Goal: Task Accomplishment & Management: Complete application form

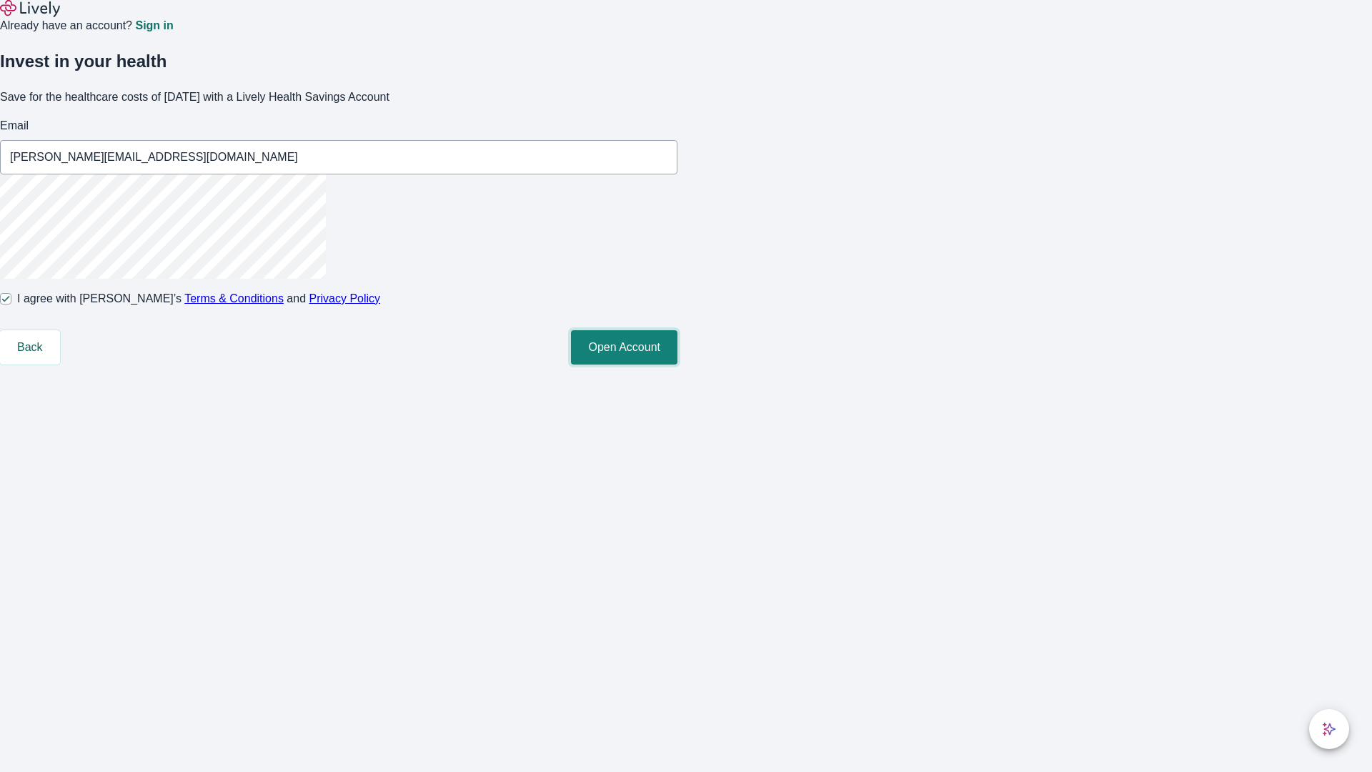
click at [678, 365] on button "Open Account" at bounding box center [624, 347] width 107 height 34
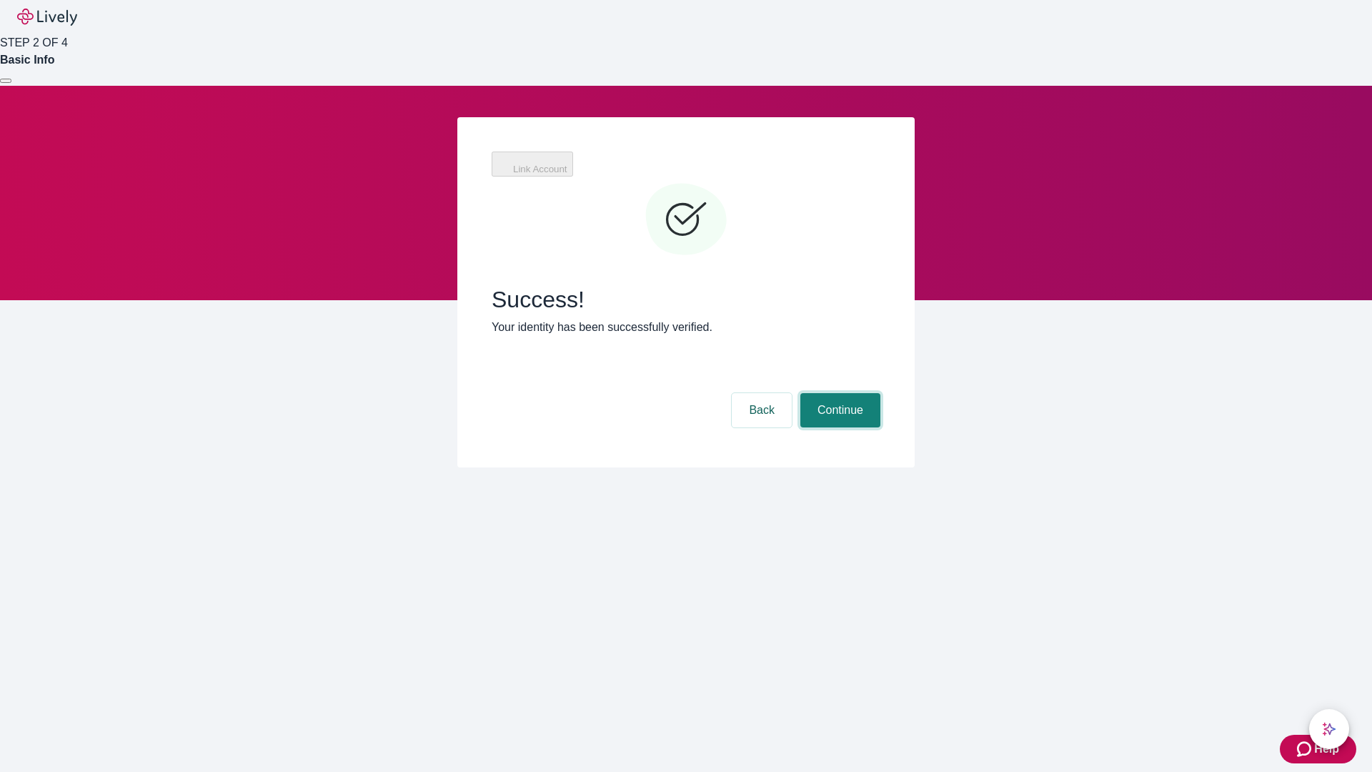
click at [839, 393] on button "Continue" at bounding box center [841, 410] width 80 height 34
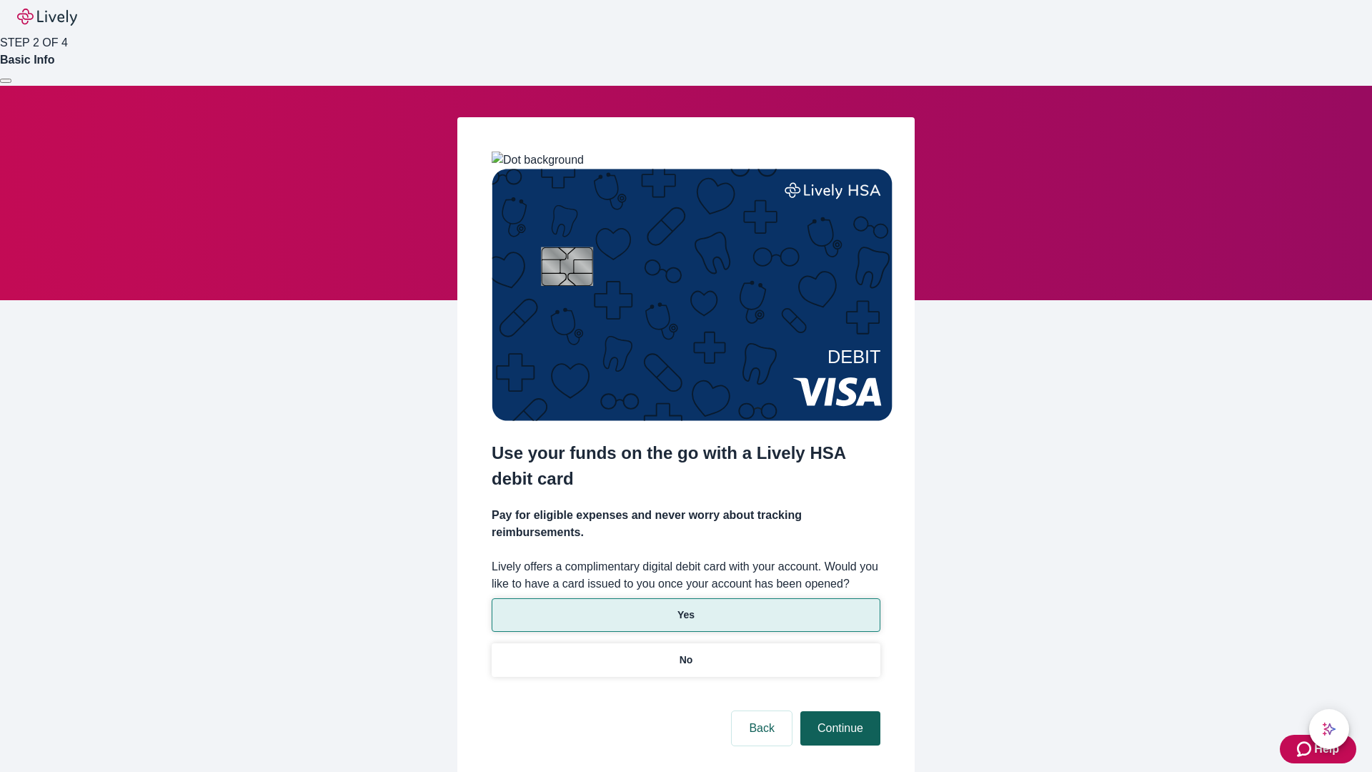
click at [686, 608] on p "Yes" at bounding box center [686, 615] width 17 height 15
click at [839, 711] on button "Continue" at bounding box center [841, 728] width 80 height 34
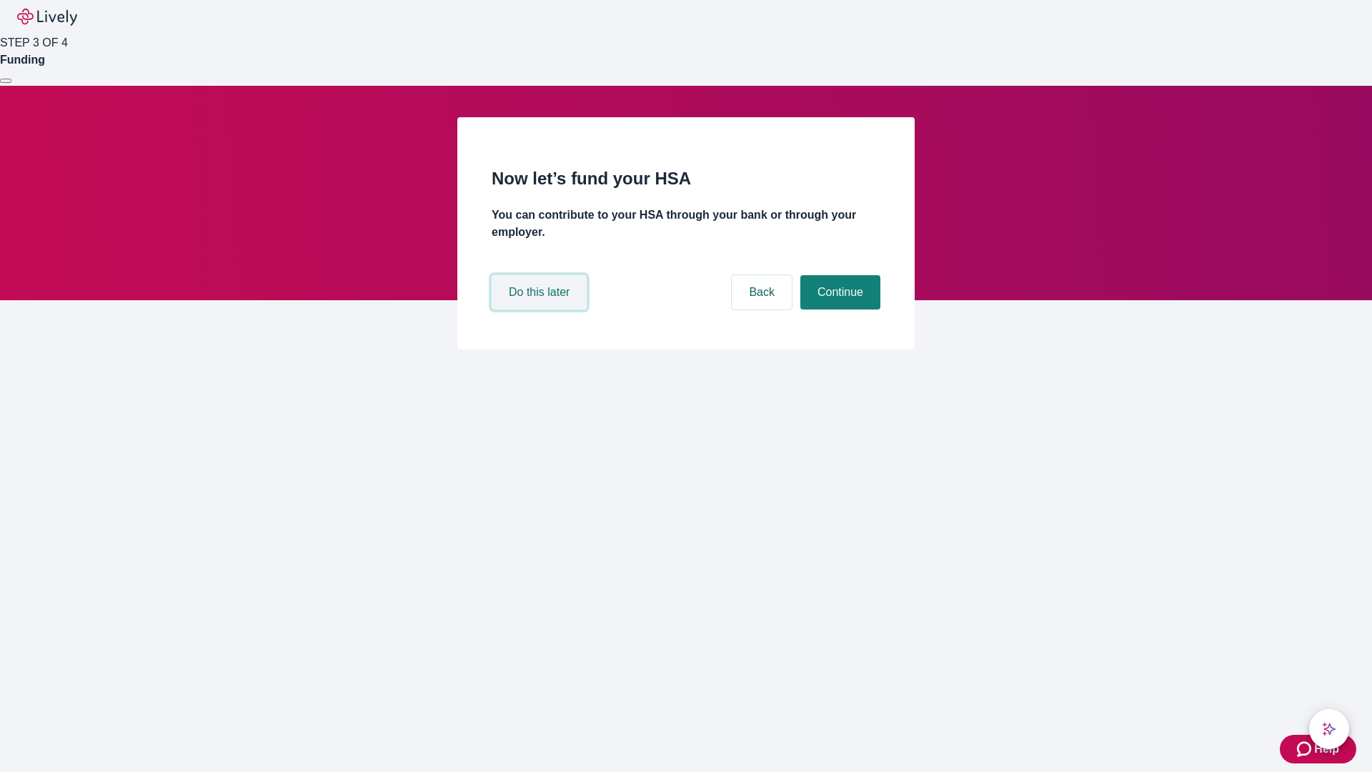
click at [541, 310] on button "Do this later" at bounding box center [539, 292] width 95 height 34
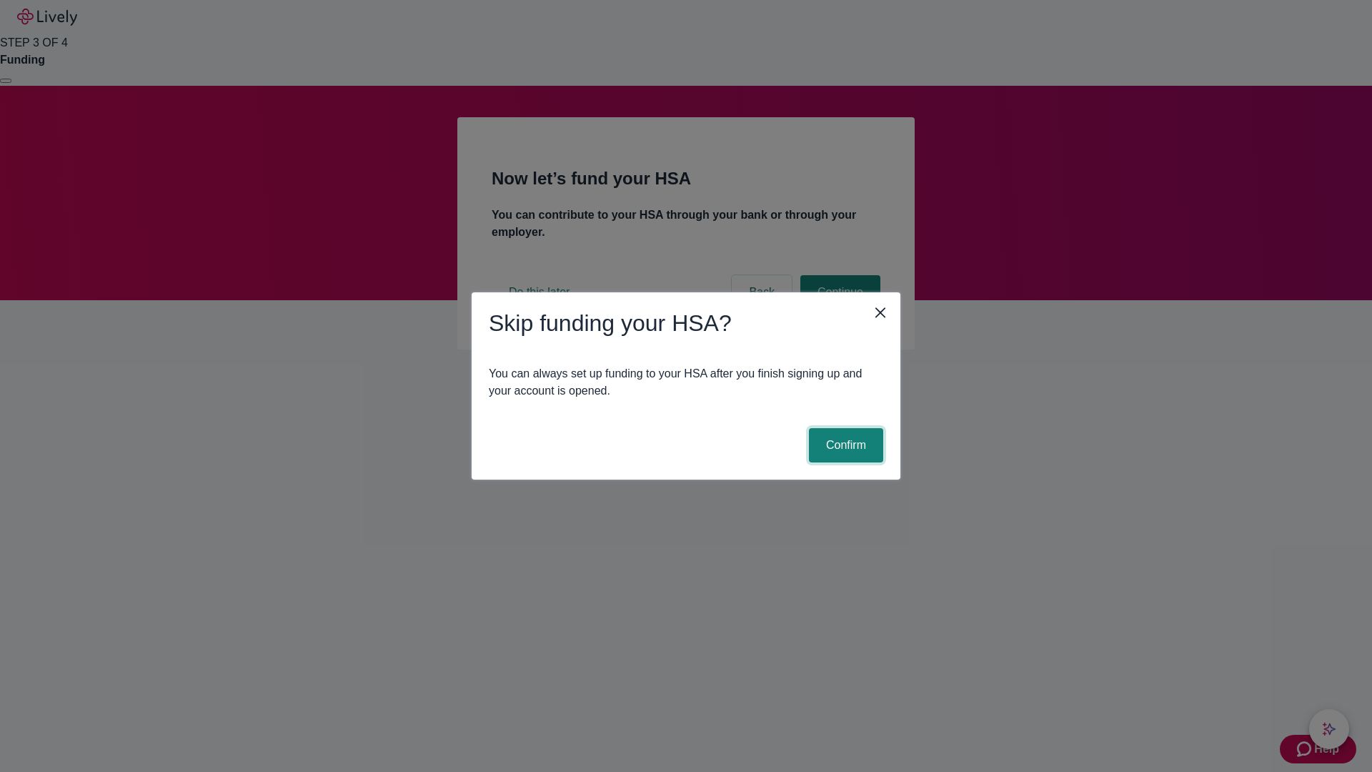
click at [844, 445] on button "Confirm" at bounding box center [846, 445] width 74 height 34
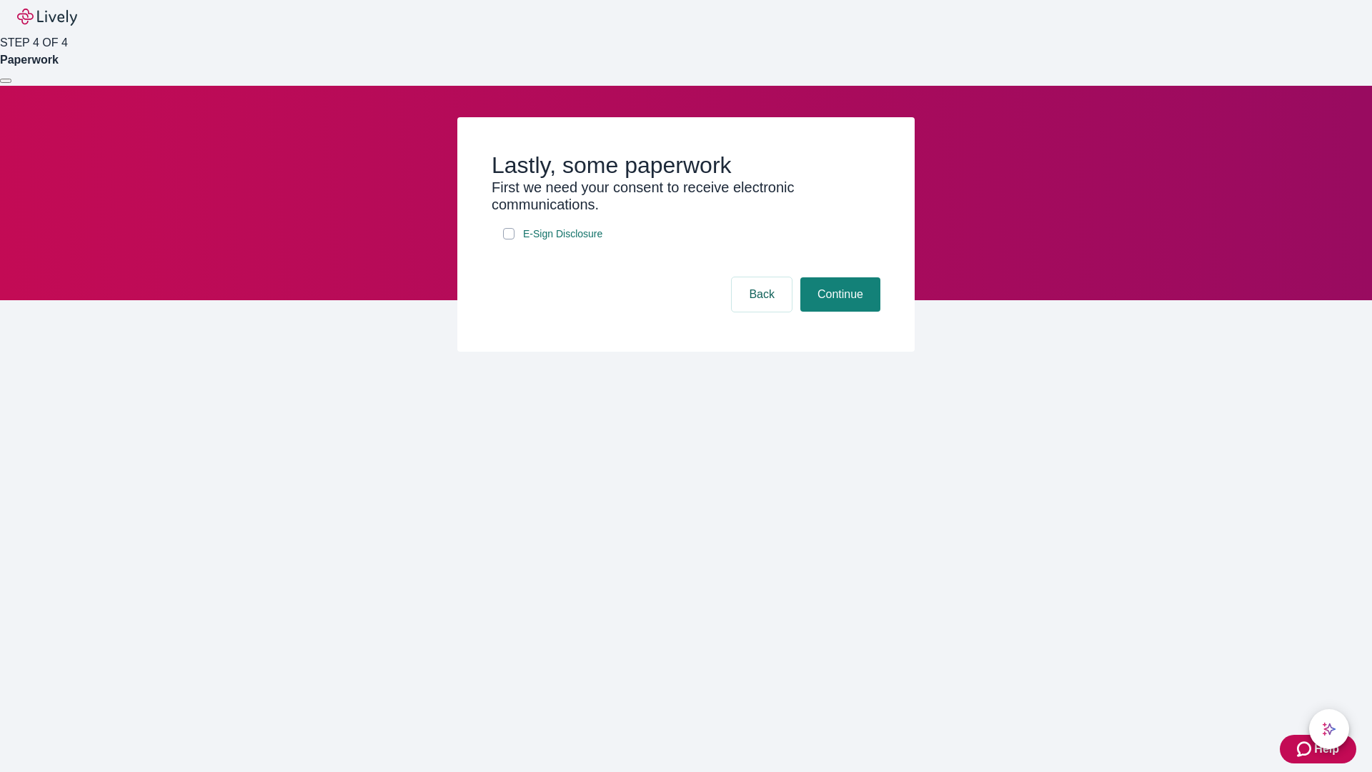
click at [509, 239] on input "E-Sign Disclosure" at bounding box center [508, 233] width 11 height 11
checkbox input "true"
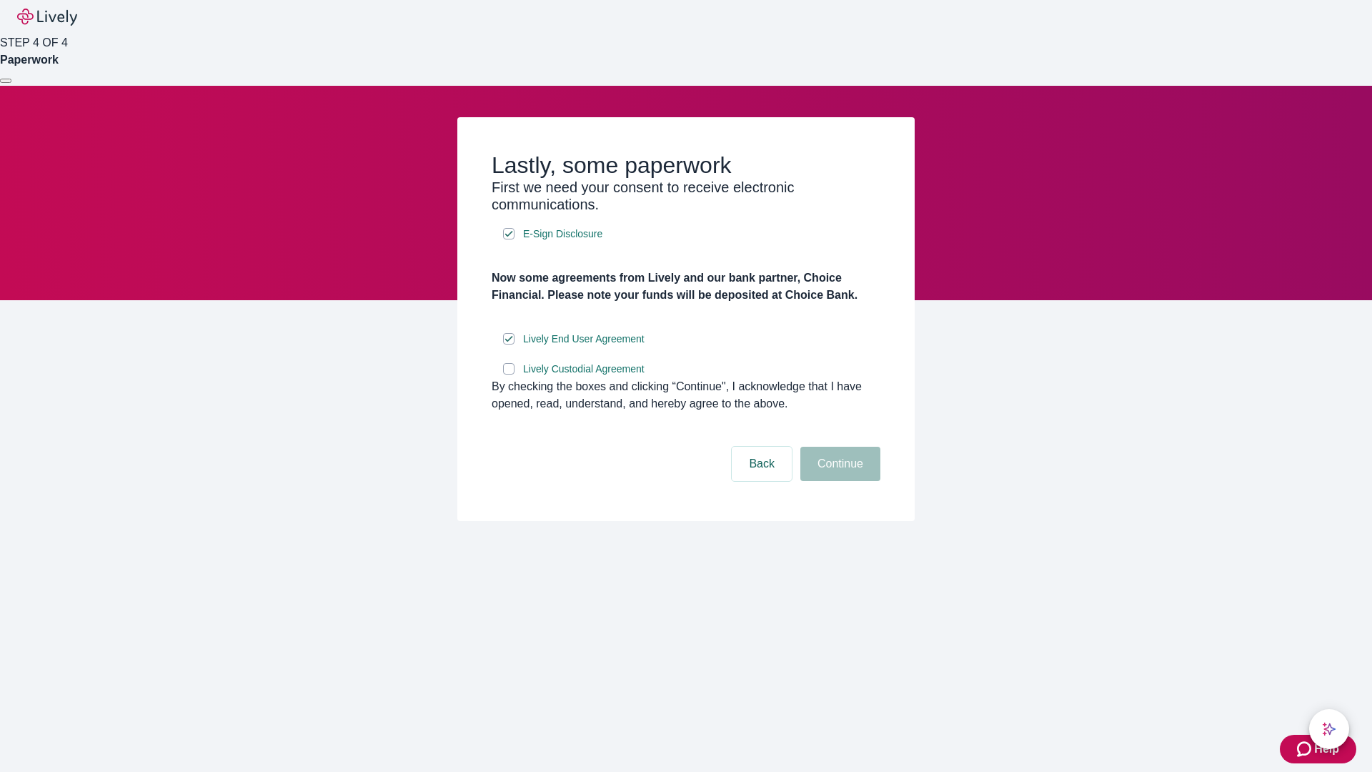
click at [509, 375] on input "Lively Custodial Agreement" at bounding box center [508, 368] width 11 height 11
checkbox input "true"
click at [839, 481] on button "Continue" at bounding box center [841, 464] width 80 height 34
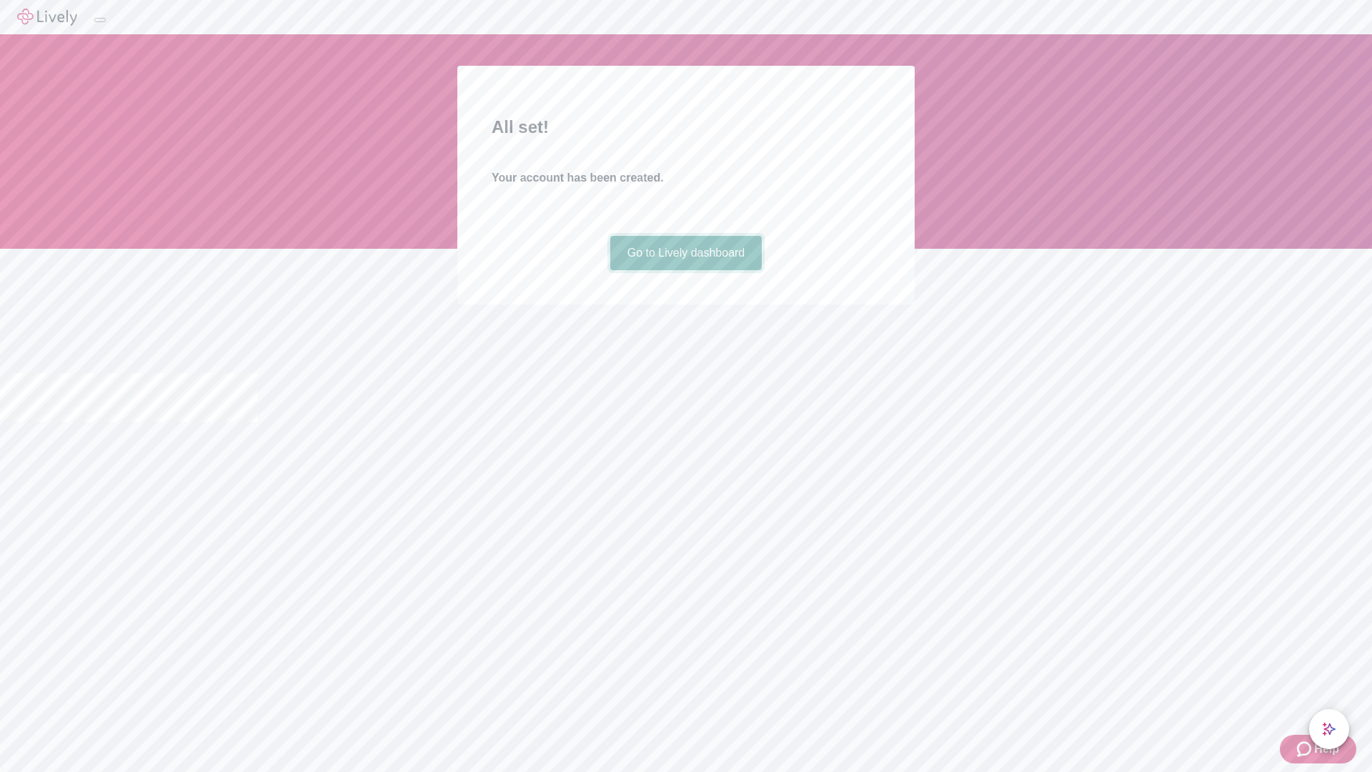
click at [686, 270] on link "Go to Lively dashboard" at bounding box center [686, 253] width 152 height 34
